Goal: Task Accomplishment & Management: Use online tool/utility

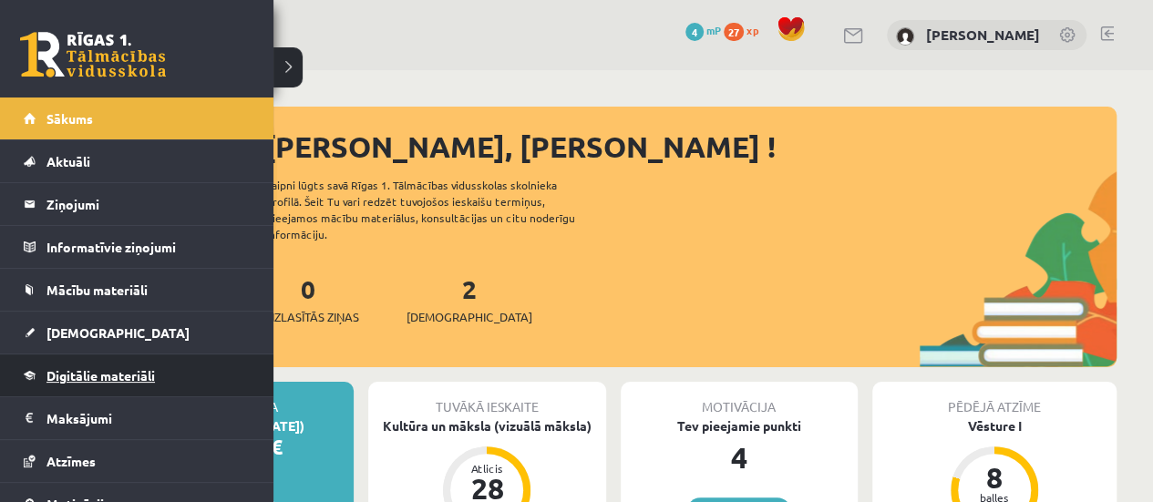
click at [135, 376] on span "Digitālie materiāli" at bounding box center [100, 375] width 108 height 16
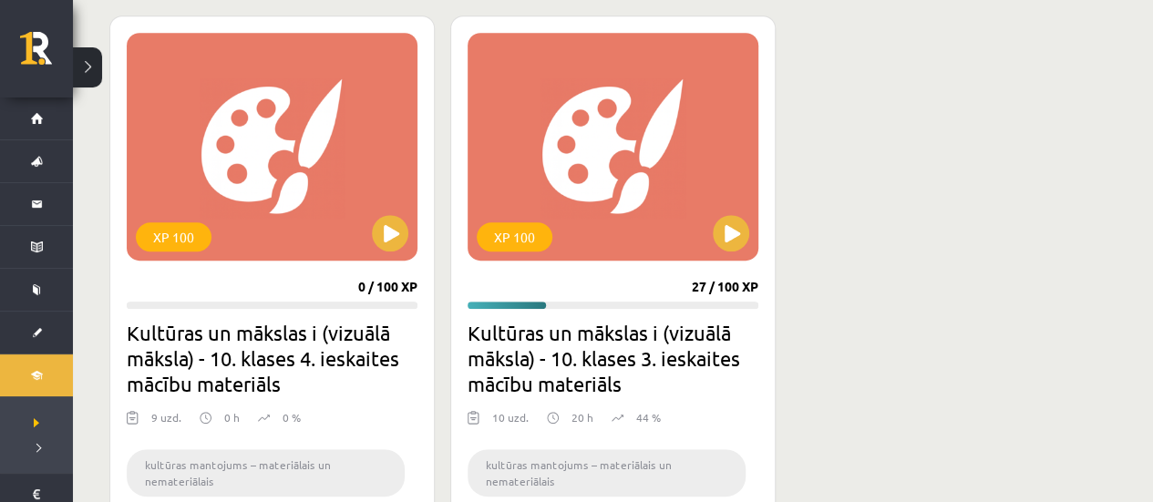
scroll to position [505, 0]
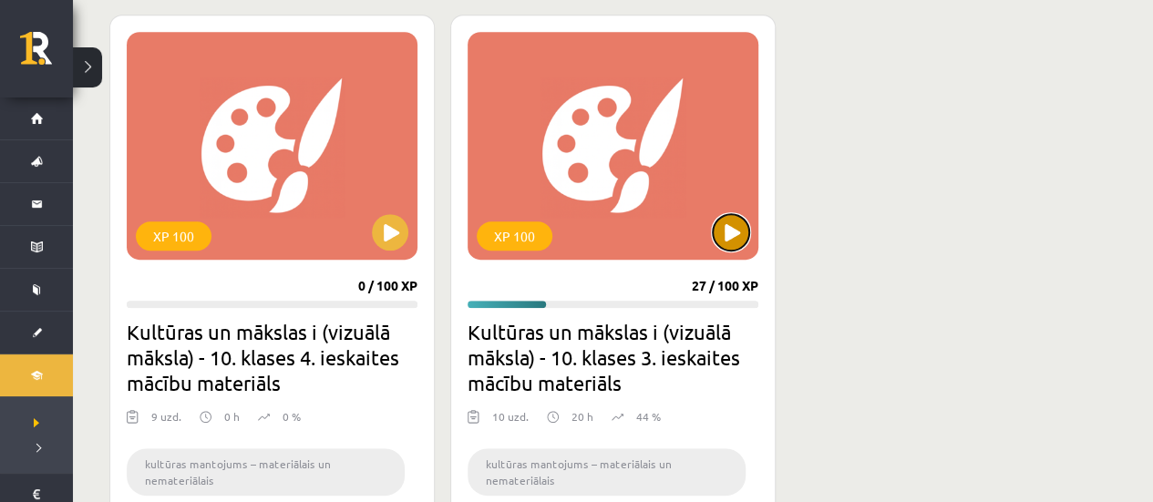
click at [726, 220] on button at bounding box center [731, 232] width 36 height 36
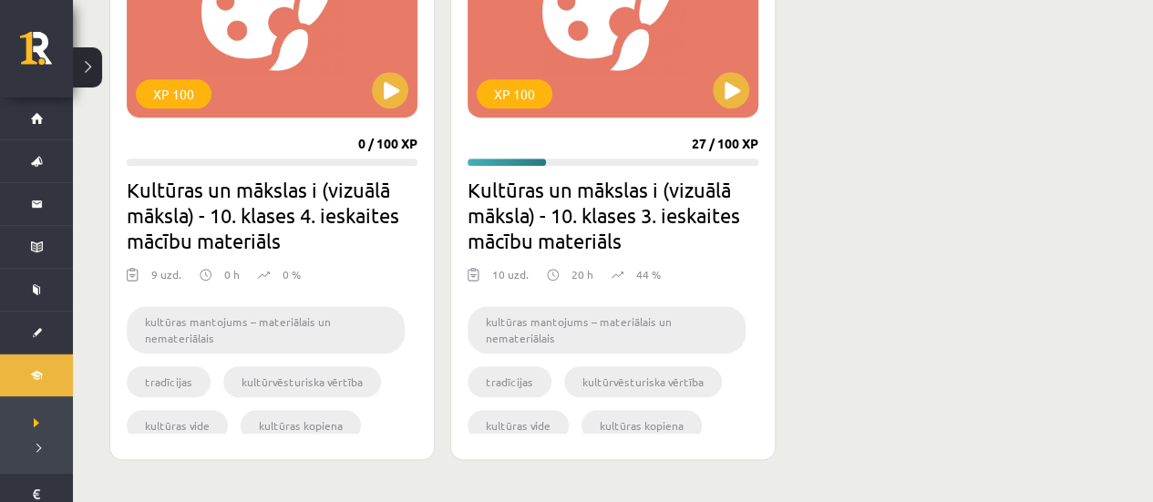
scroll to position [687, 0]
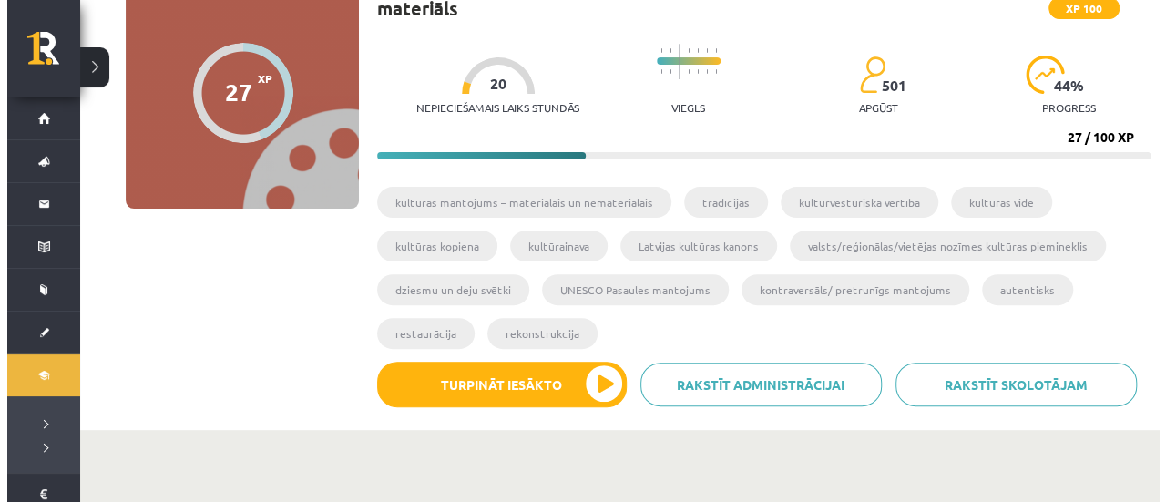
scroll to position [175, 0]
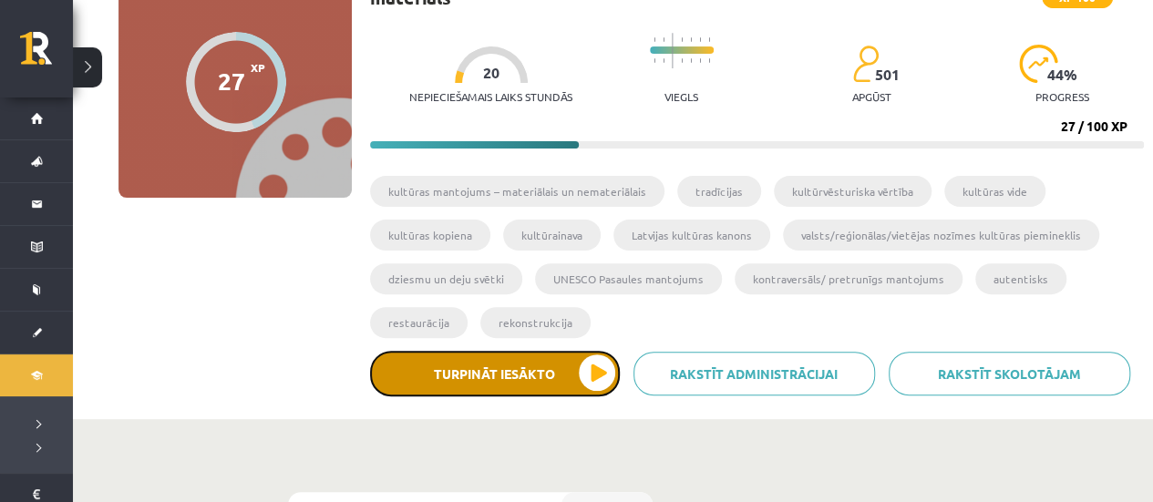
click at [581, 370] on button "Turpināt iesākto" at bounding box center [495, 374] width 250 height 46
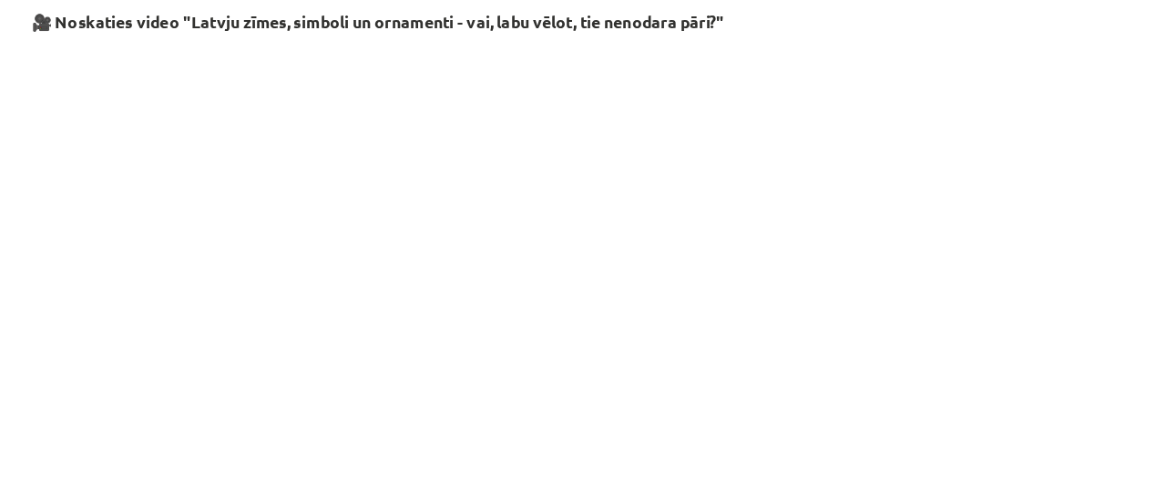
scroll to position [1958, 0]
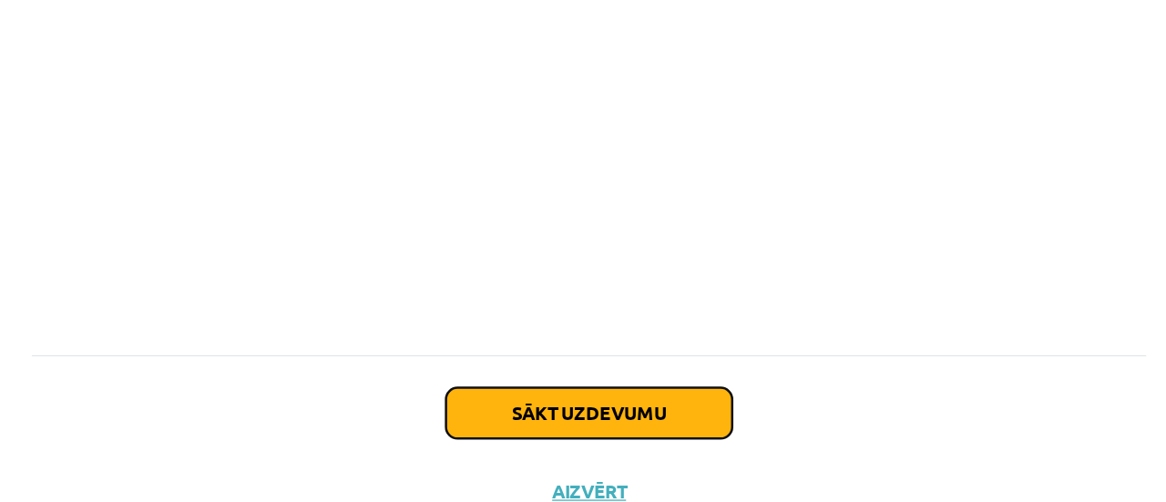
click at [663, 364] on button "Sākt uzdevumu" at bounding box center [583, 384] width 226 height 40
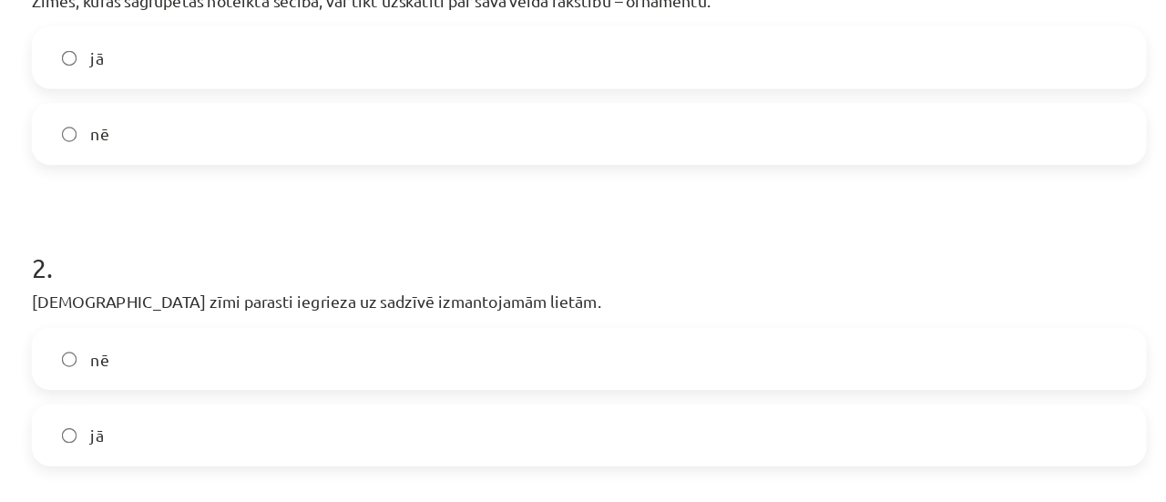
scroll to position [435, 0]
click at [672, 64] on label "jā" at bounding box center [583, 45] width 877 height 46
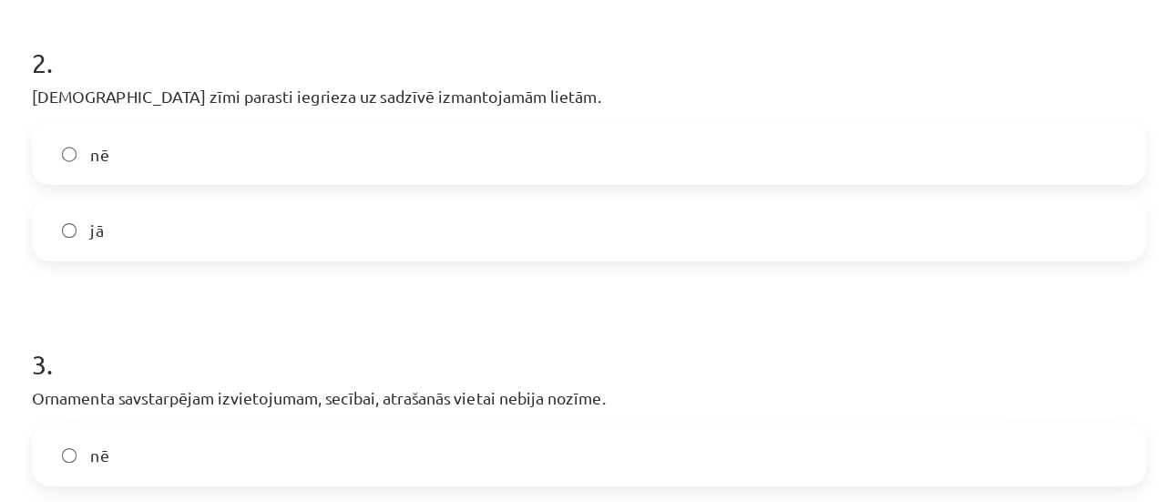
scroll to position [597, 0]
click at [658, 199] on label "jā" at bounding box center [583, 181] width 877 height 46
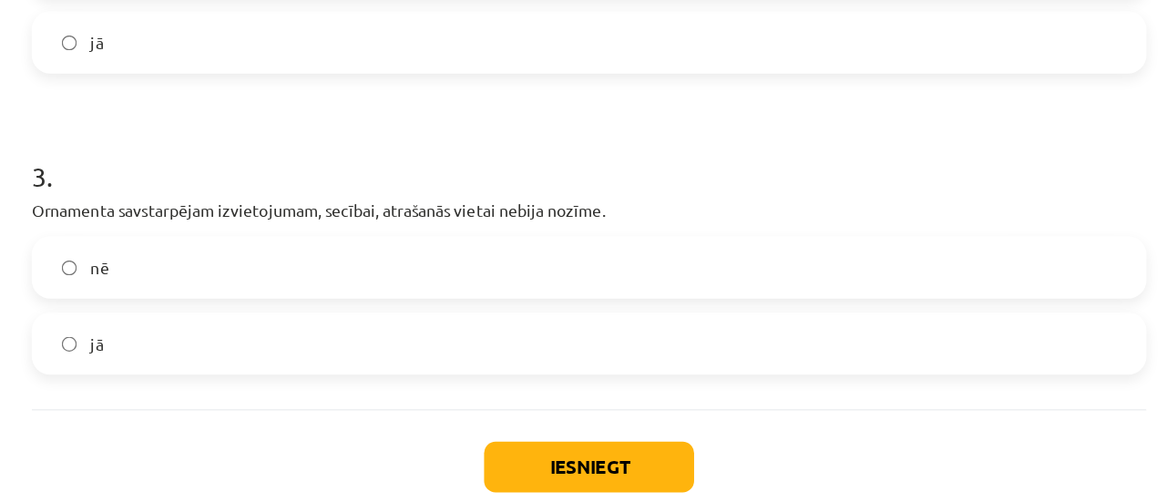
scroll to position [747, 0]
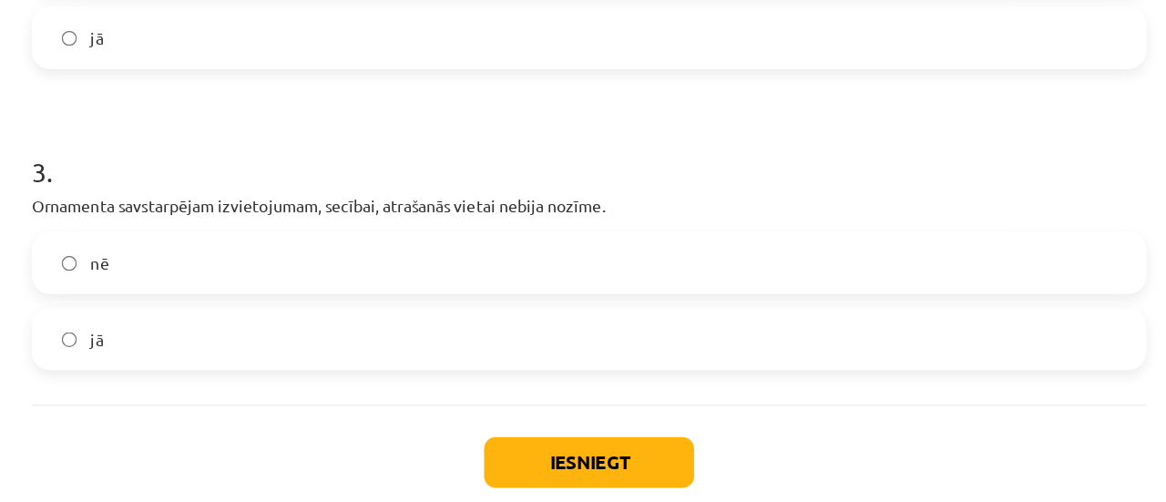
click at [555, 267] on label "jā" at bounding box center [583, 268] width 877 height 46
click at [584, 207] on label "nē" at bounding box center [583, 208] width 877 height 46
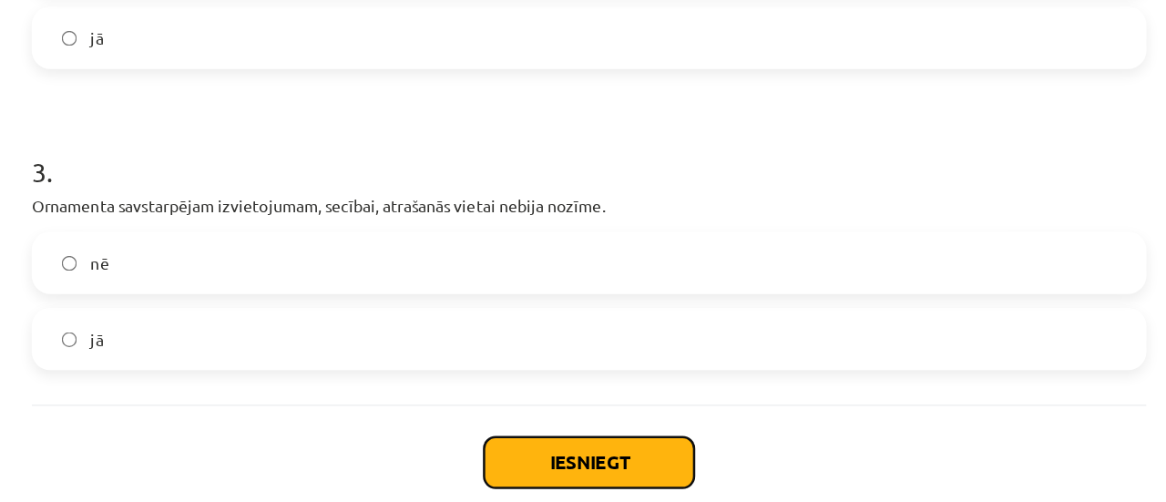
click at [631, 370] on button "Iesniegt" at bounding box center [583, 365] width 166 height 40
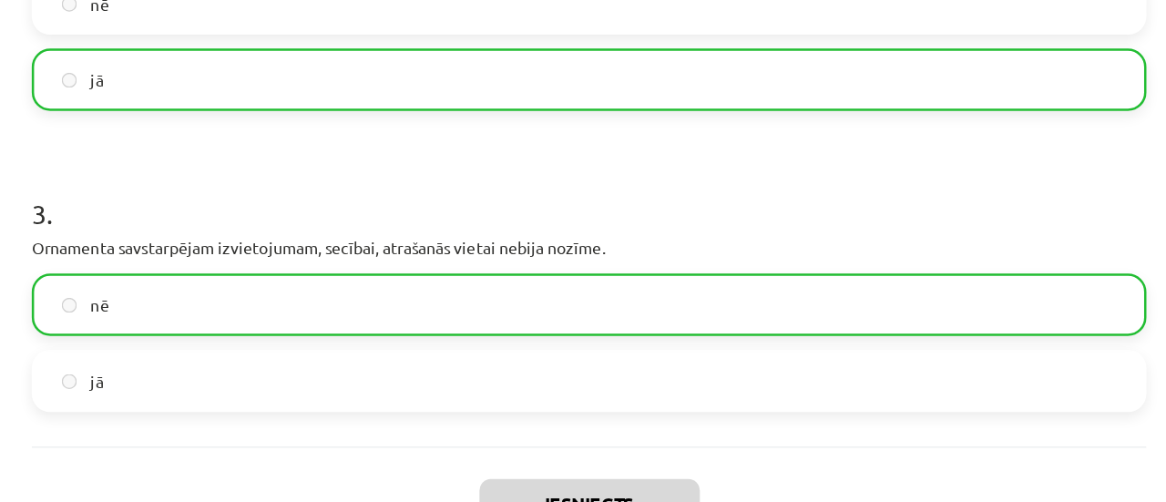
scroll to position [805, 0]
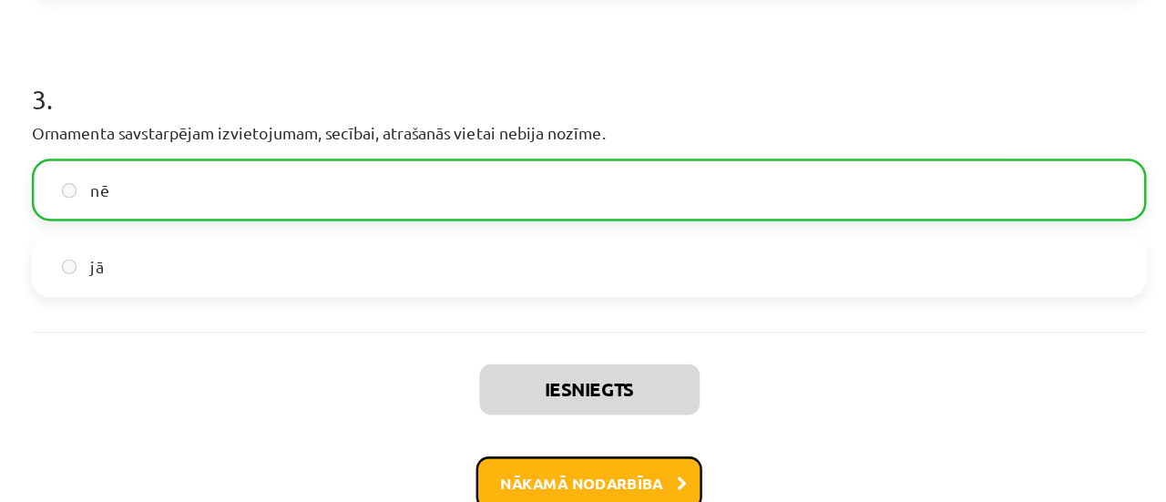
click at [629, 372] on button "Nākamā nodarbība" at bounding box center [583, 382] width 179 height 42
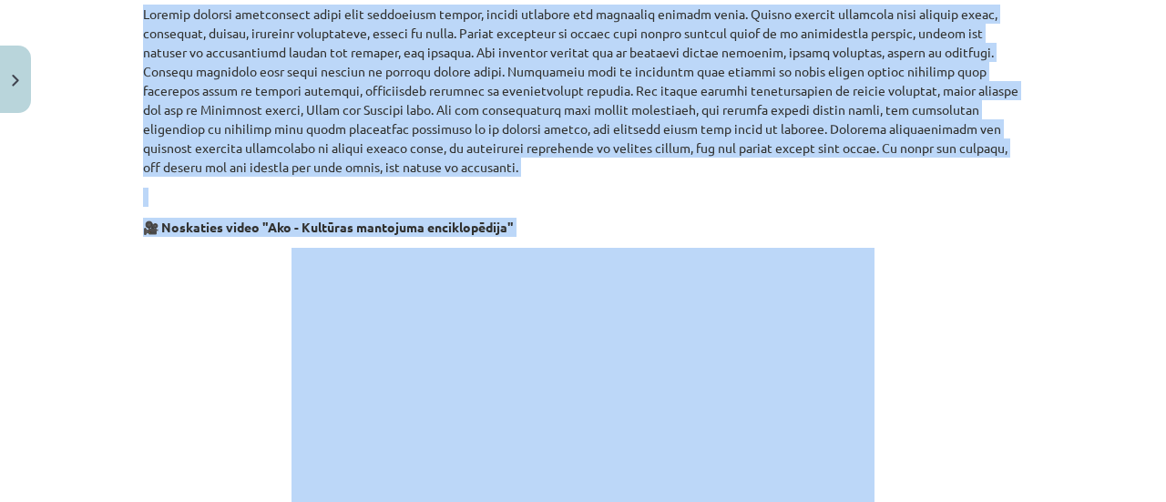
scroll to position [3468, 0]
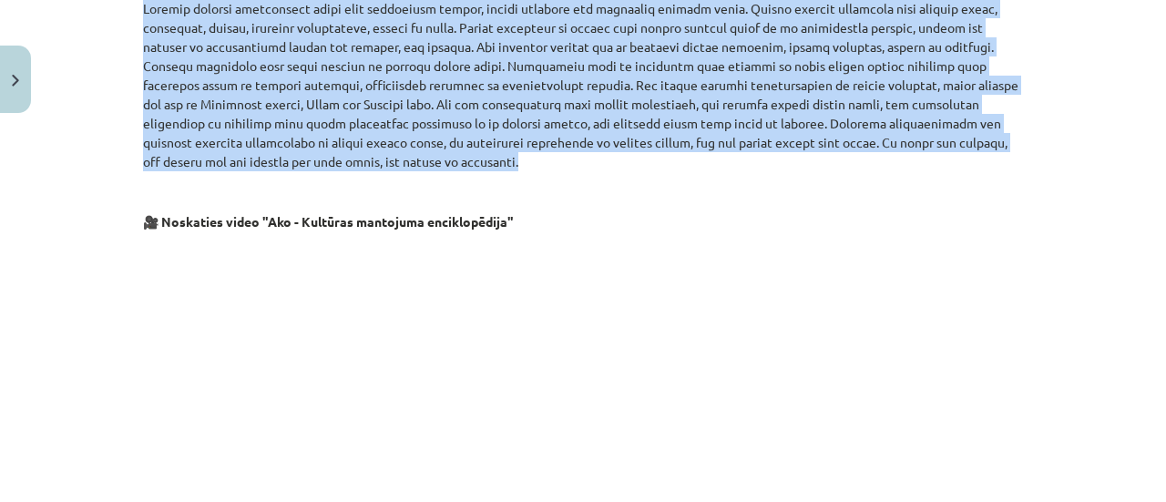
drag, startPoint x: 139, startPoint y: 44, endPoint x: 457, endPoint y: 159, distance: 339.3
copy div "28. lo 76. ipsumdol sita consectetu adipis elitseddoeiusmo te incididuntutlabo …"
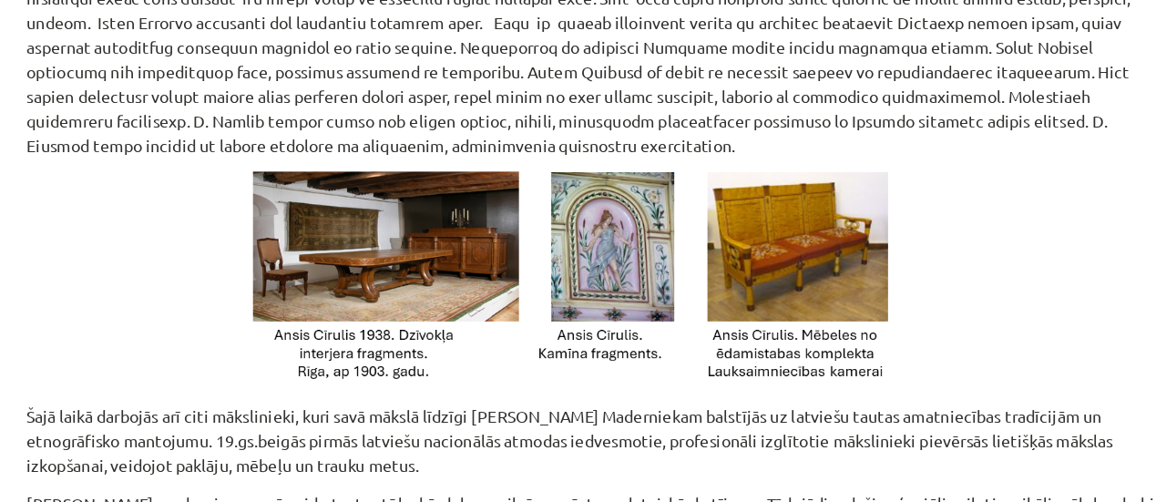
scroll to position [1553, 0]
